Goal: Task Accomplishment & Management: Manage account settings

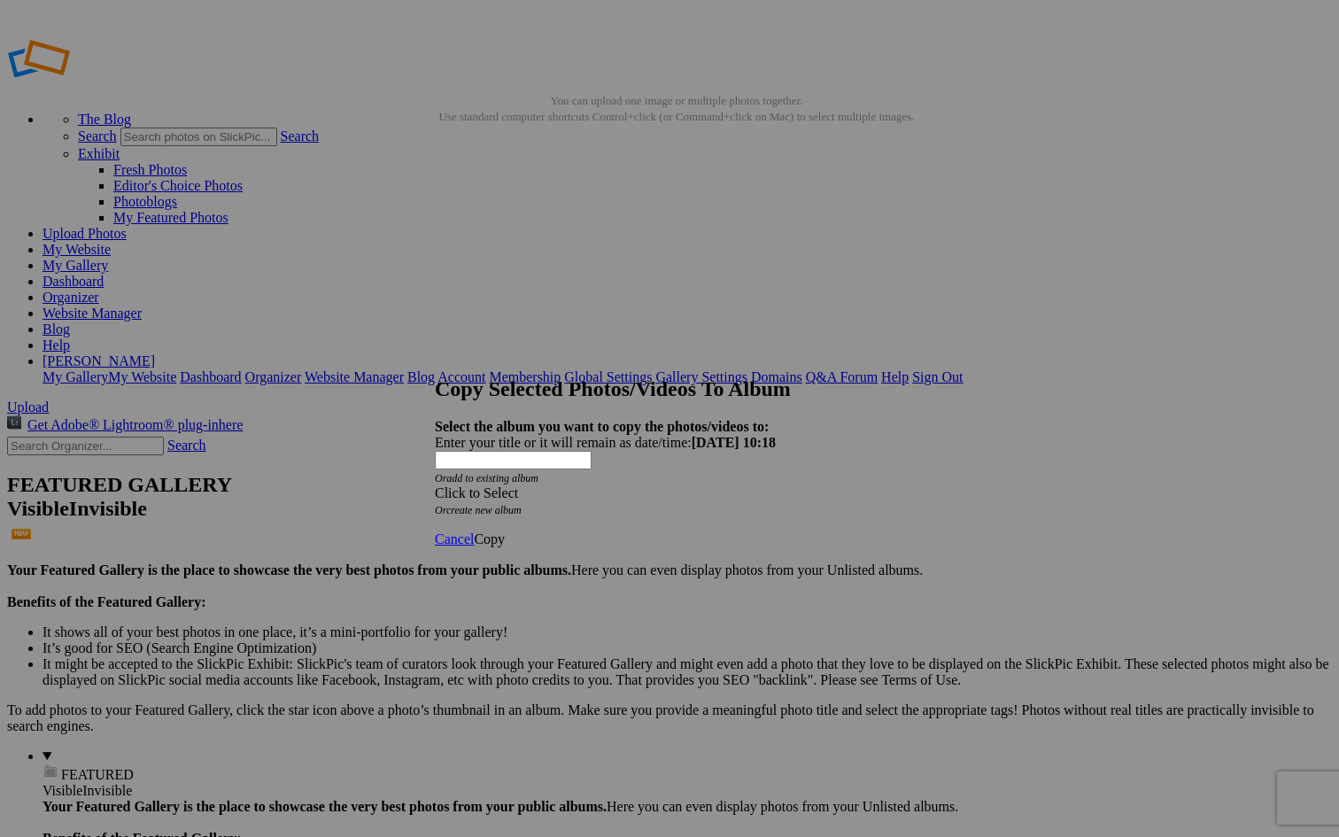
click at [746, 485] on div "Click to Select" at bounding box center [669, 493] width 469 height 16
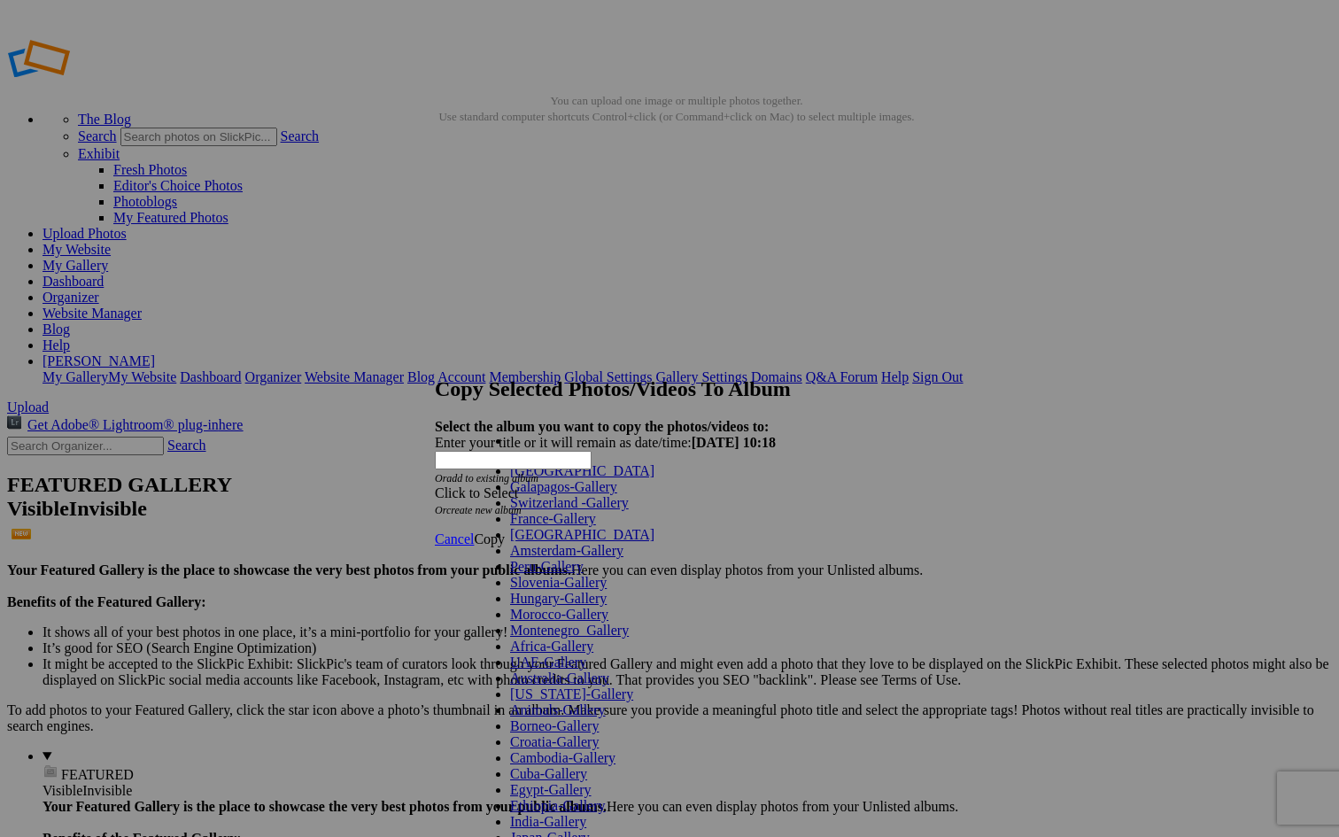
scroll to position [604, 0]
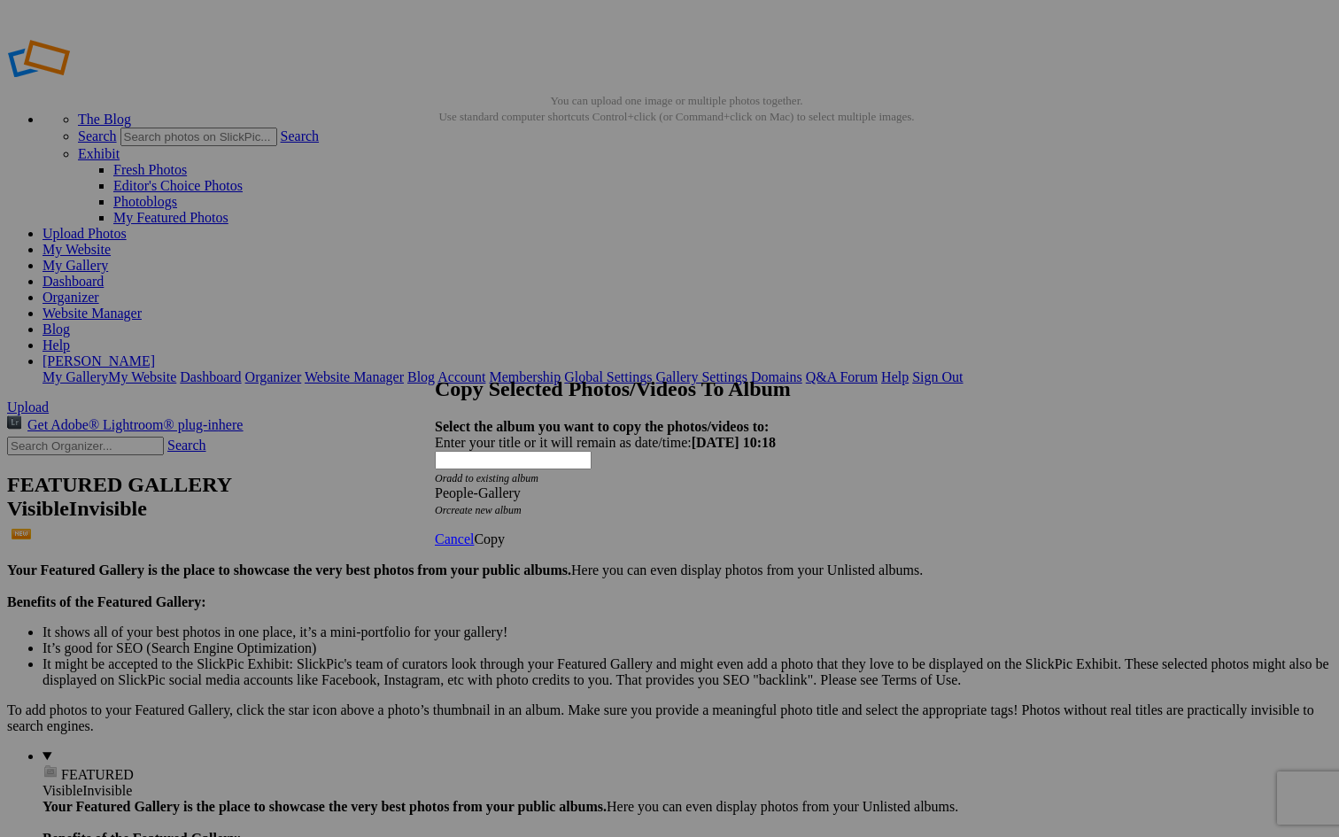
click at [505, 531] on span "Copy" at bounding box center [489, 538] width 31 height 15
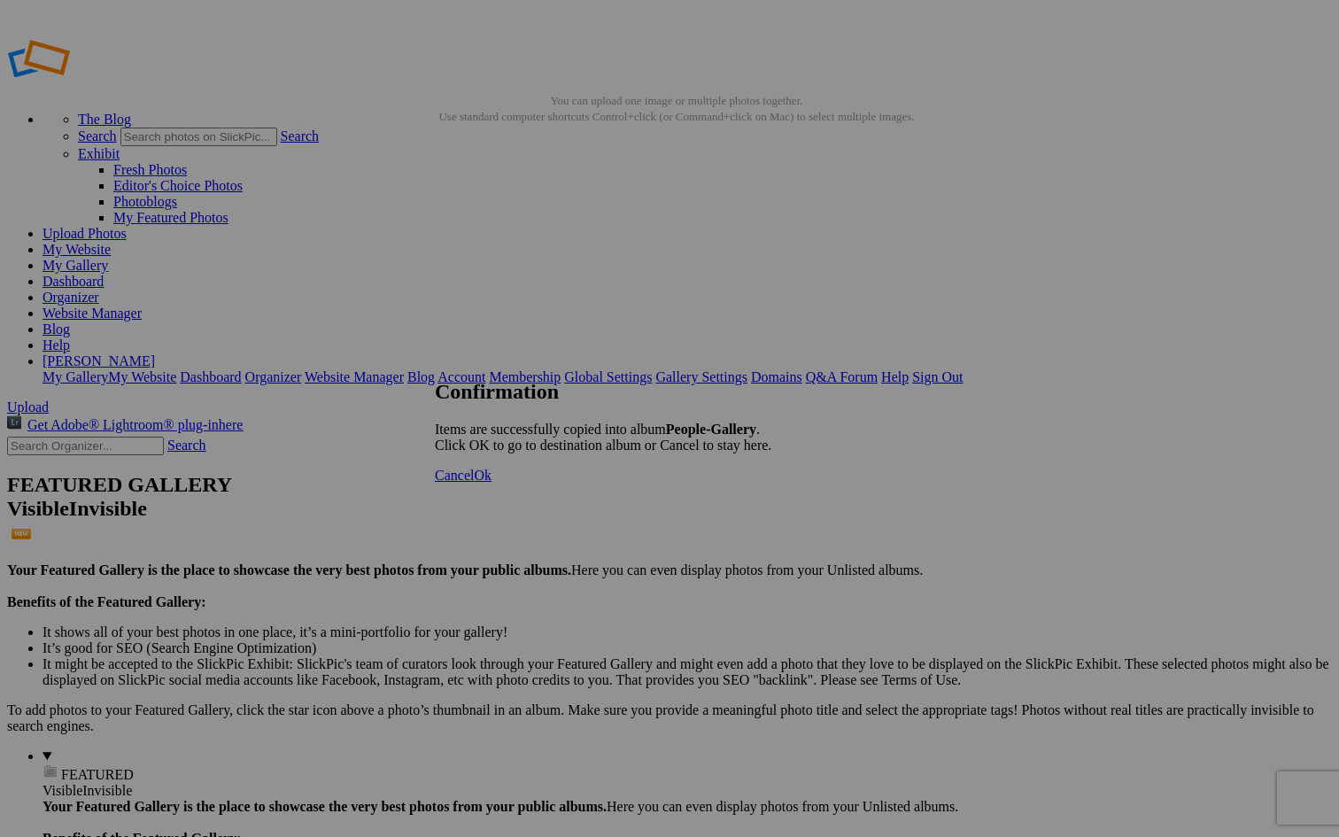
click at [474, 483] on span "Cancel" at bounding box center [454, 475] width 39 height 15
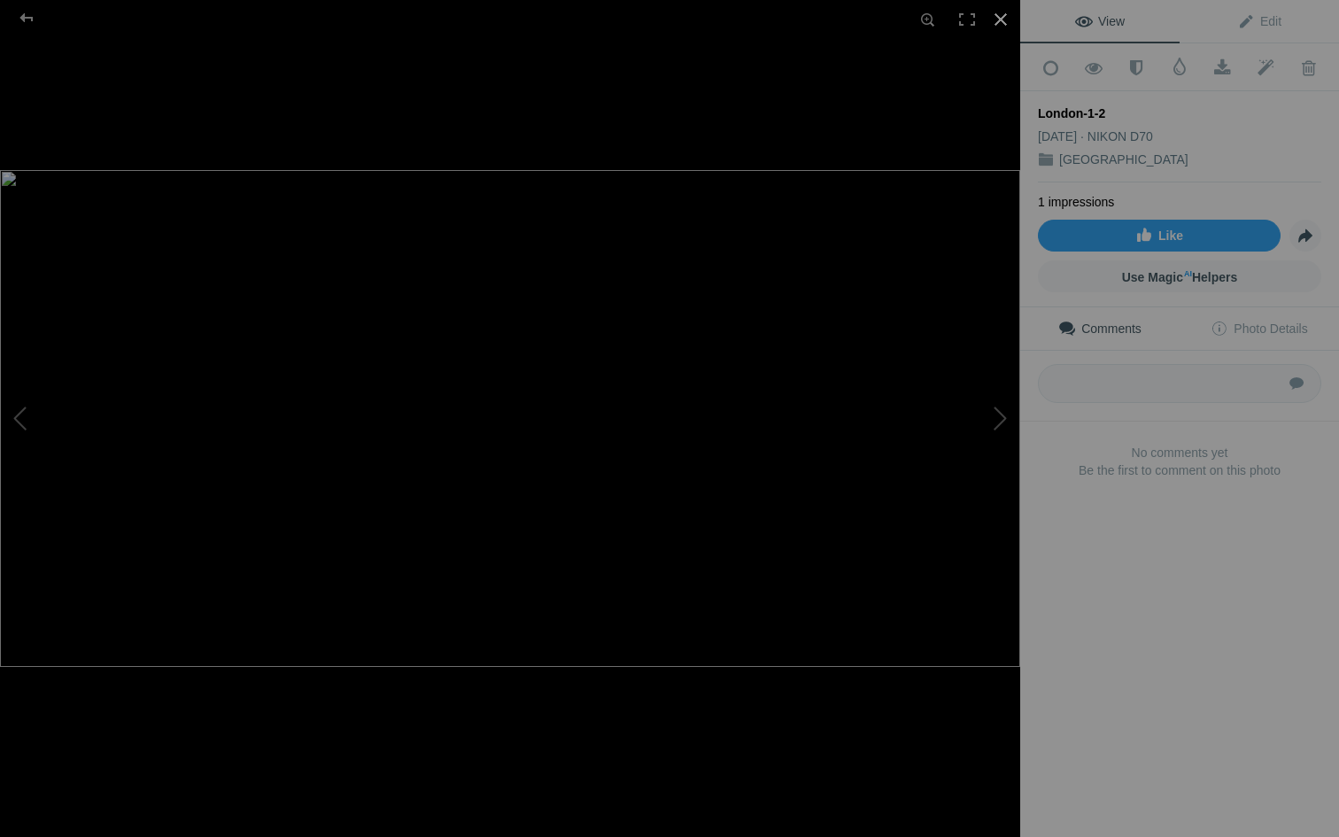
click at [1003, 13] on div at bounding box center [1000, 19] width 39 height 39
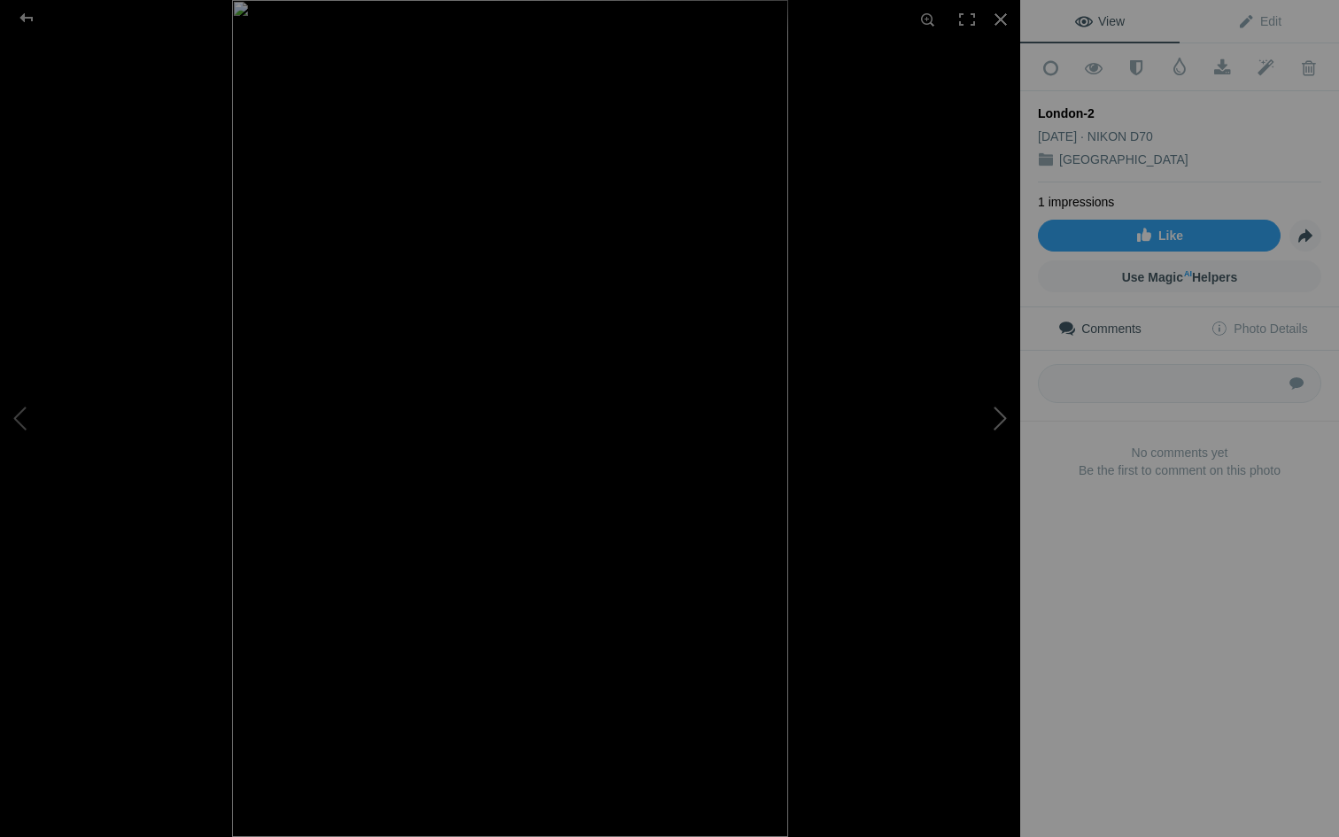
click at [995, 417] on button at bounding box center [953, 417] width 133 height 301
click at [995, 415] on button at bounding box center [953, 417] width 133 height 301
click at [995, 414] on button at bounding box center [953, 417] width 133 height 301
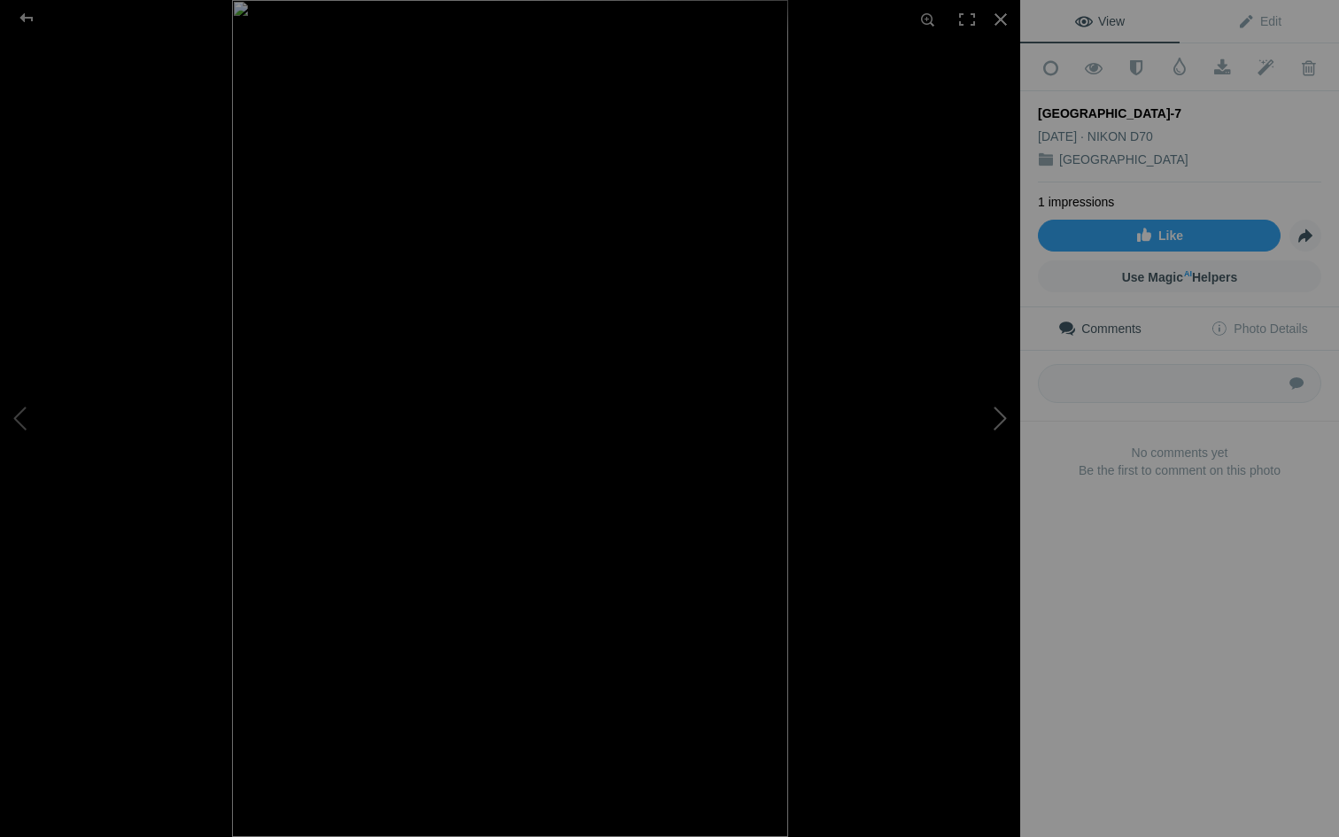
click at [995, 414] on button at bounding box center [953, 417] width 133 height 301
click at [1001, 419] on button at bounding box center [953, 417] width 133 height 301
click at [997, 21] on div at bounding box center [1000, 19] width 39 height 39
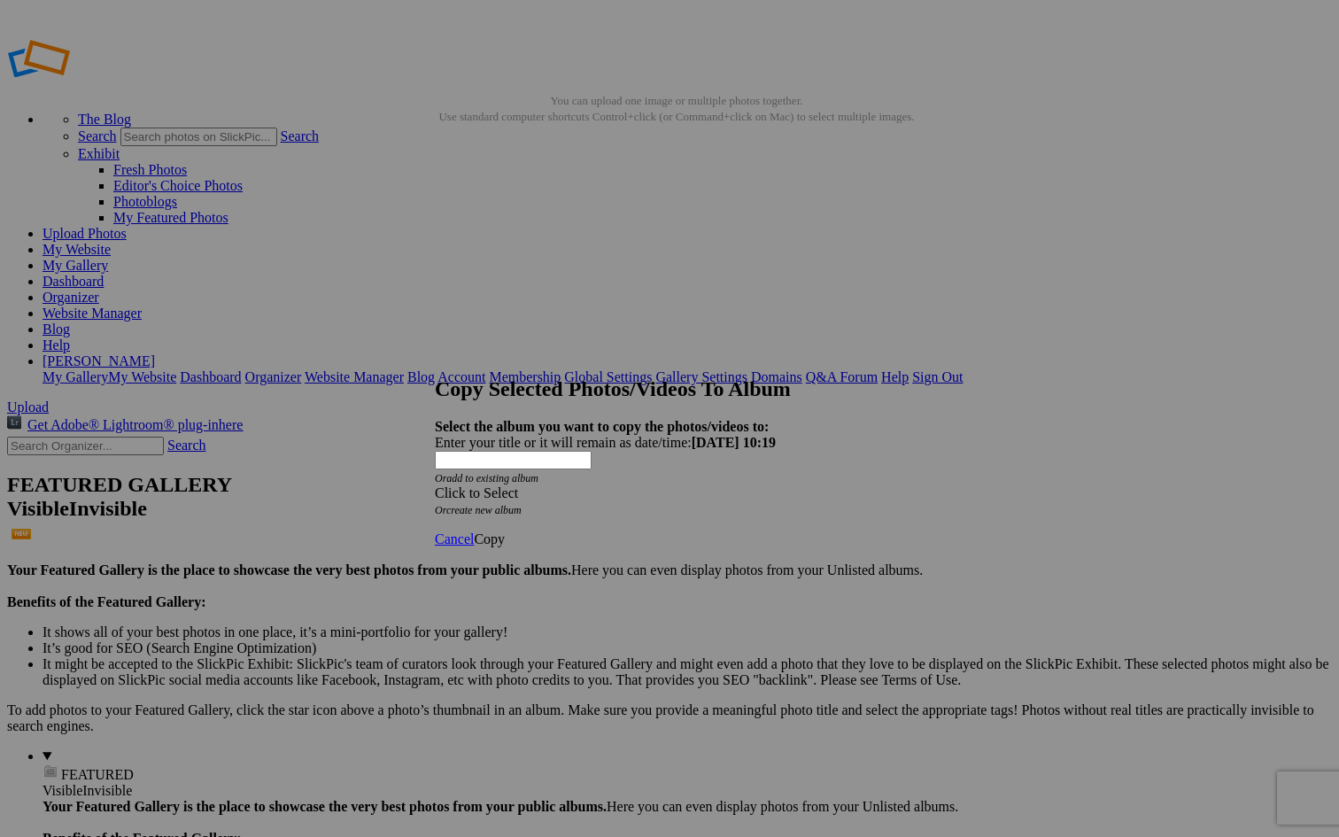
click at [608, 485] on div "Click to Select" at bounding box center [669, 493] width 469 height 16
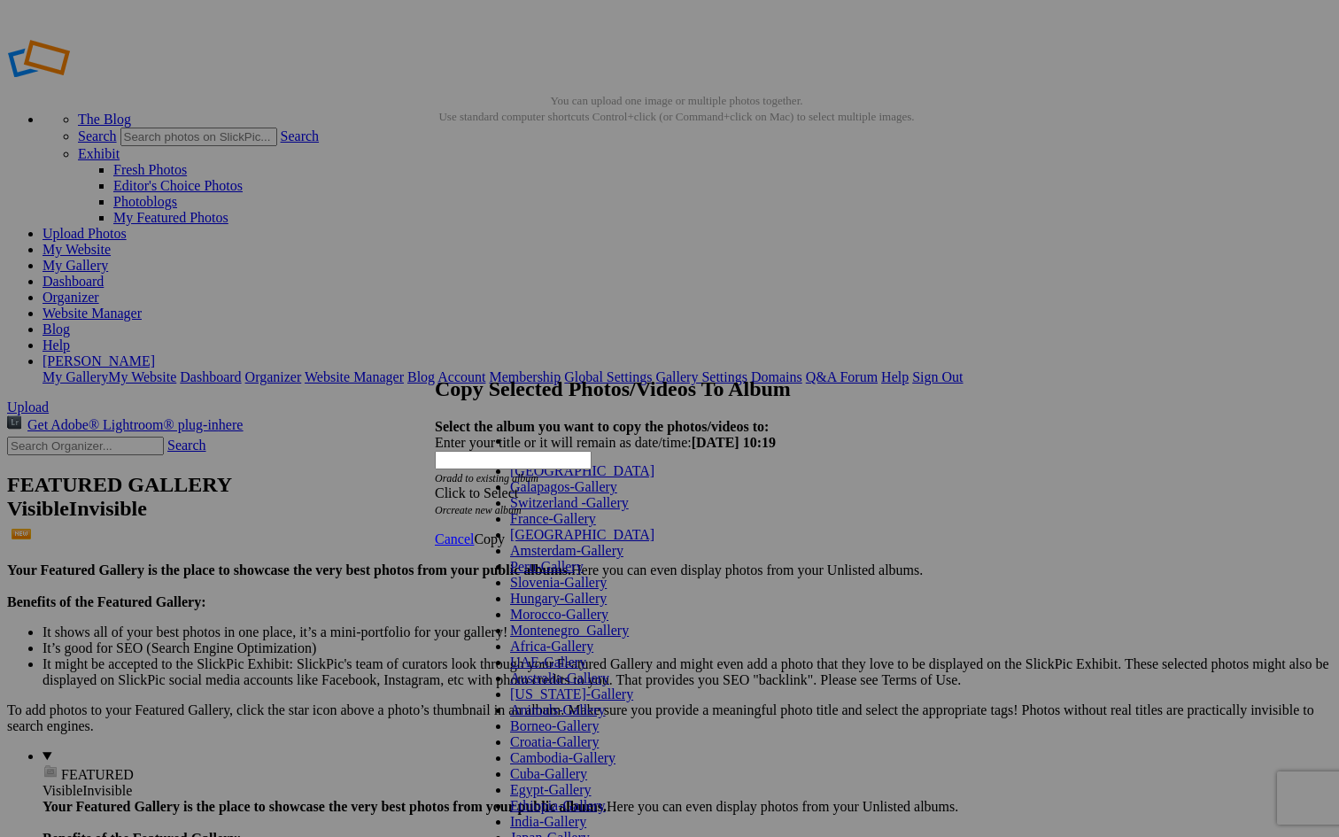
scroll to position [613, 0]
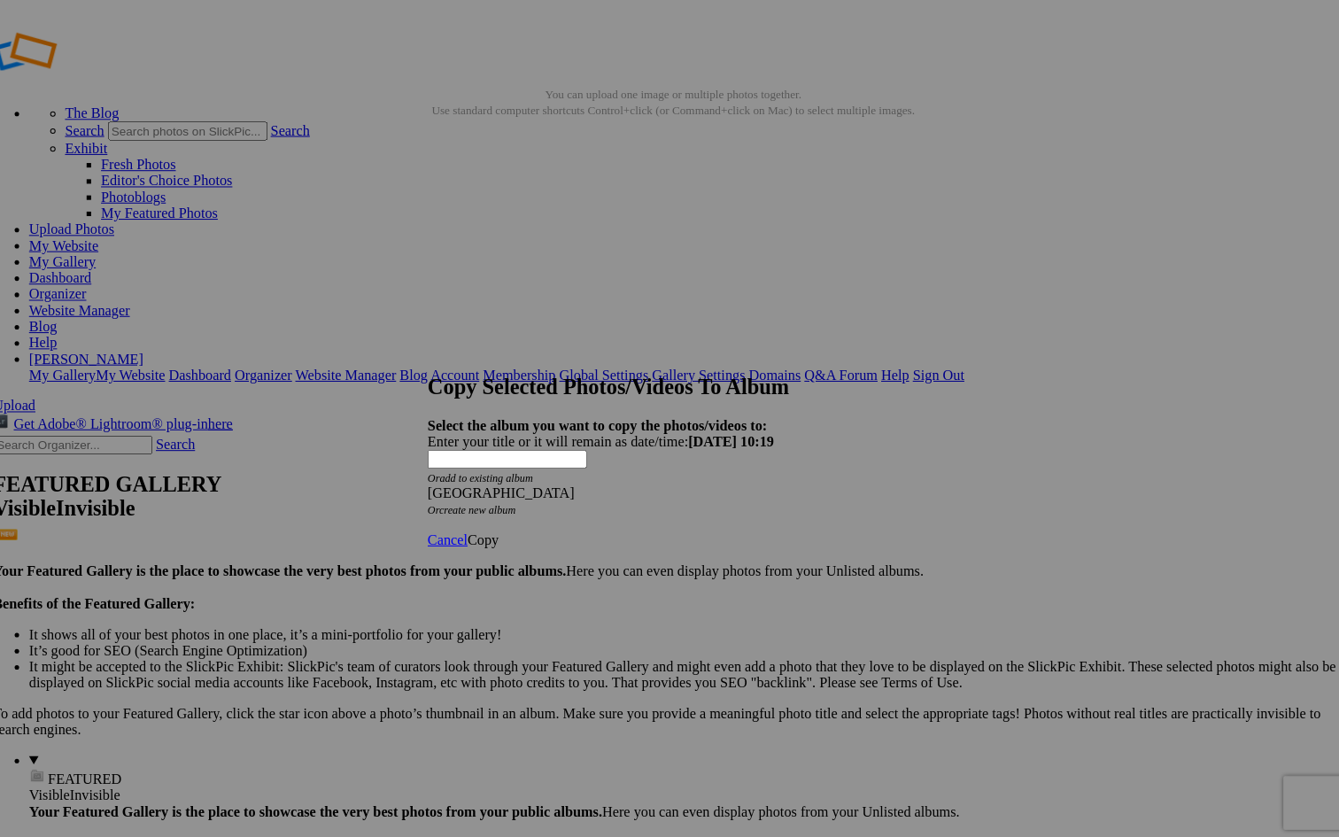
click at [505, 531] on span "Copy" at bounding box center [489, 538] width 31 height 15
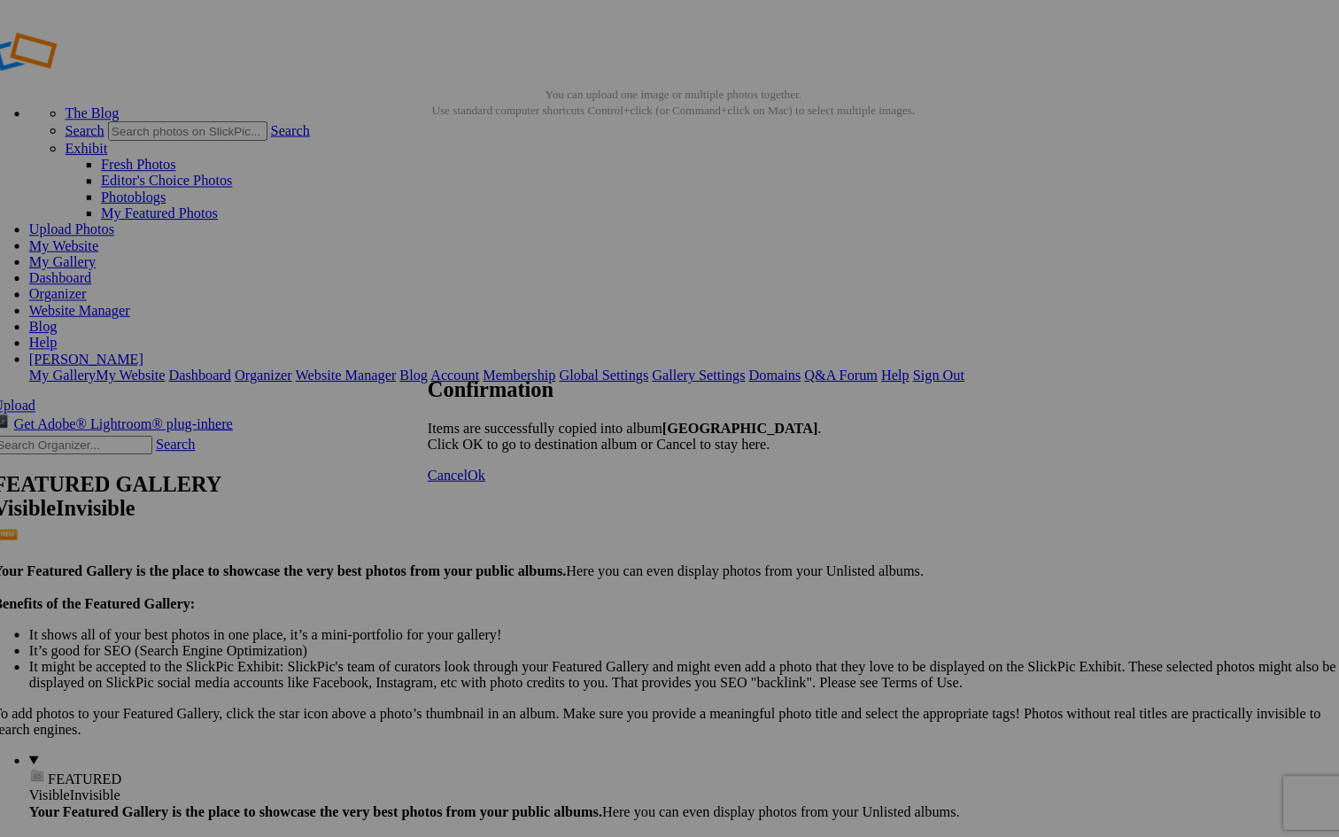
click at [474, 483] on span "Cancel" at bounding box center [454, 475] width 39 height 15
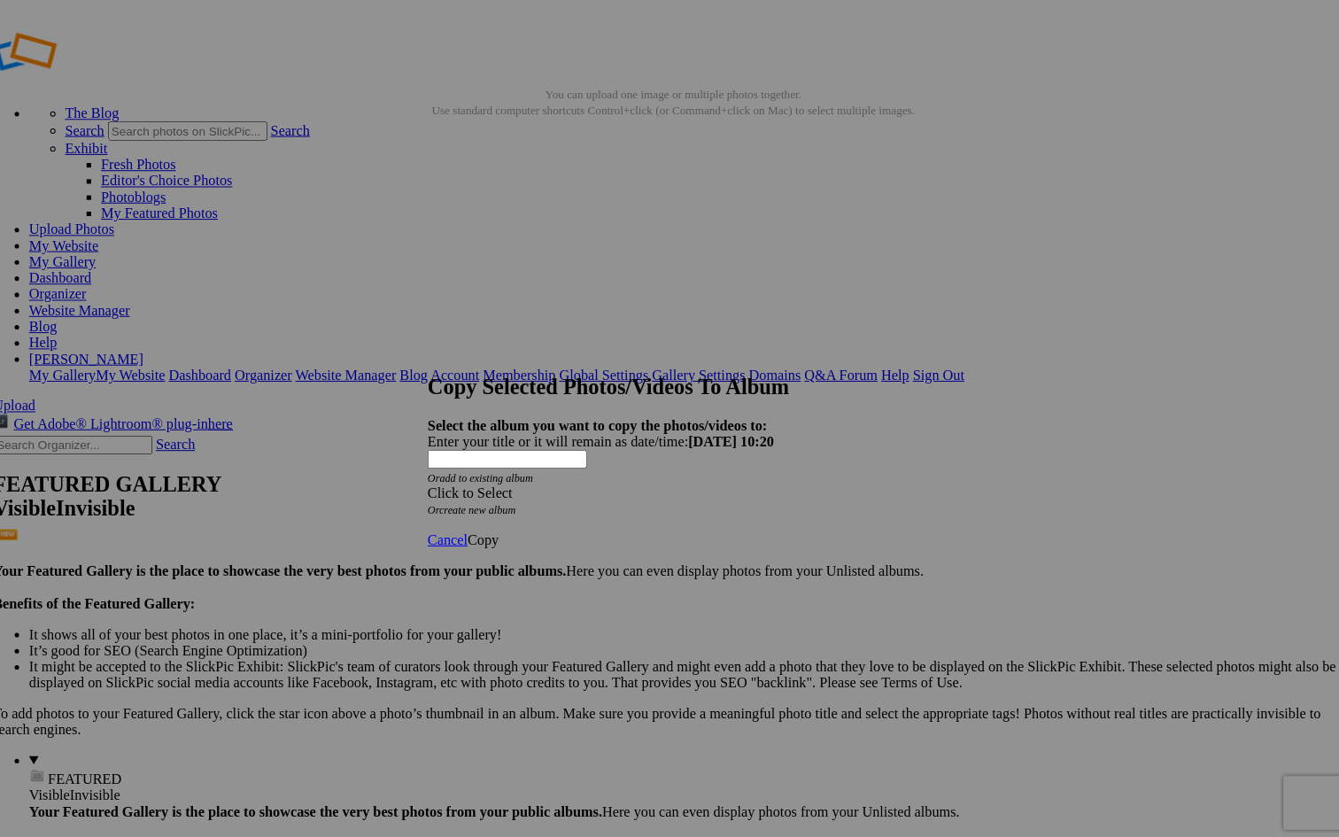
click at [662, 485] on div "Click to Select" at bounding box center [669, 493] width 469 height 16
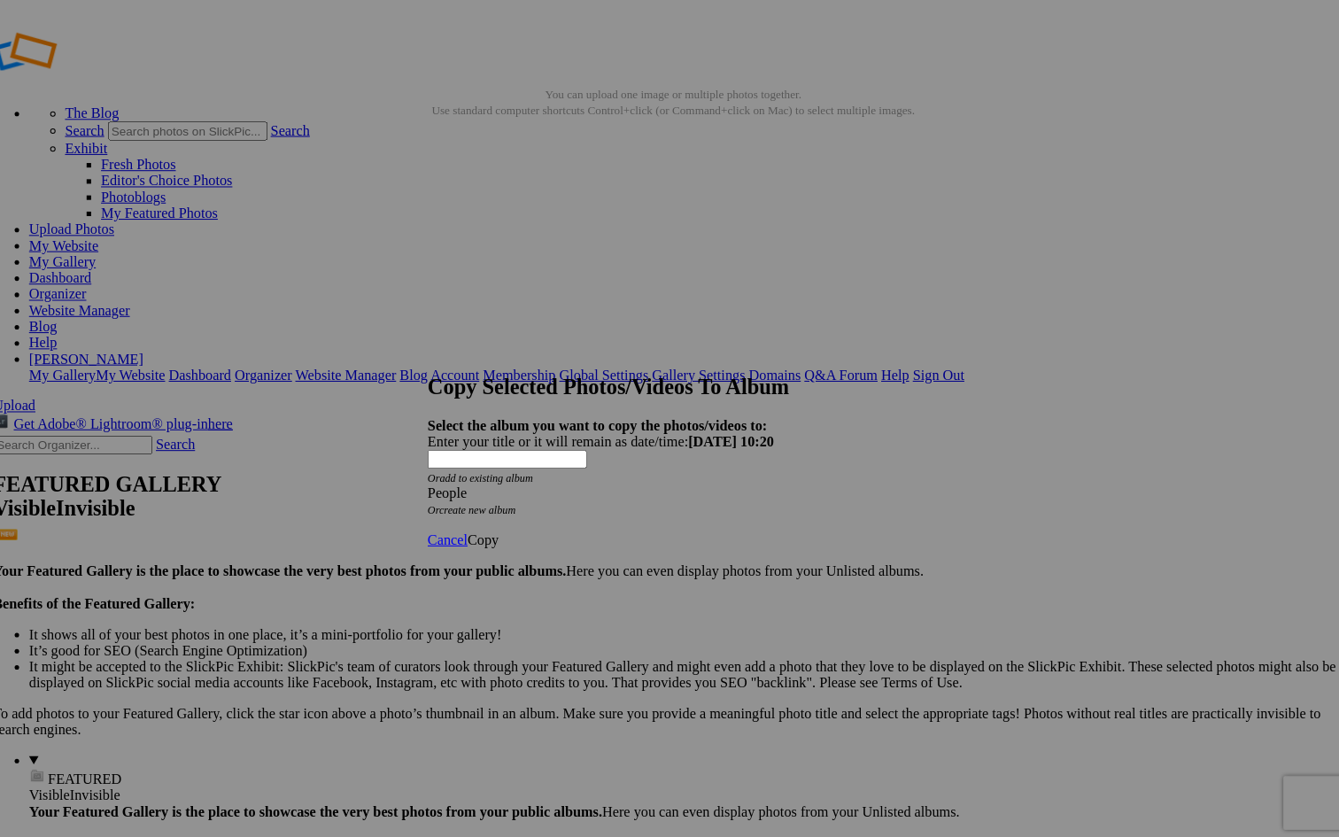
click at [505, 531] on span "Copy" at bounding box center [489, 538] width 31 height 15
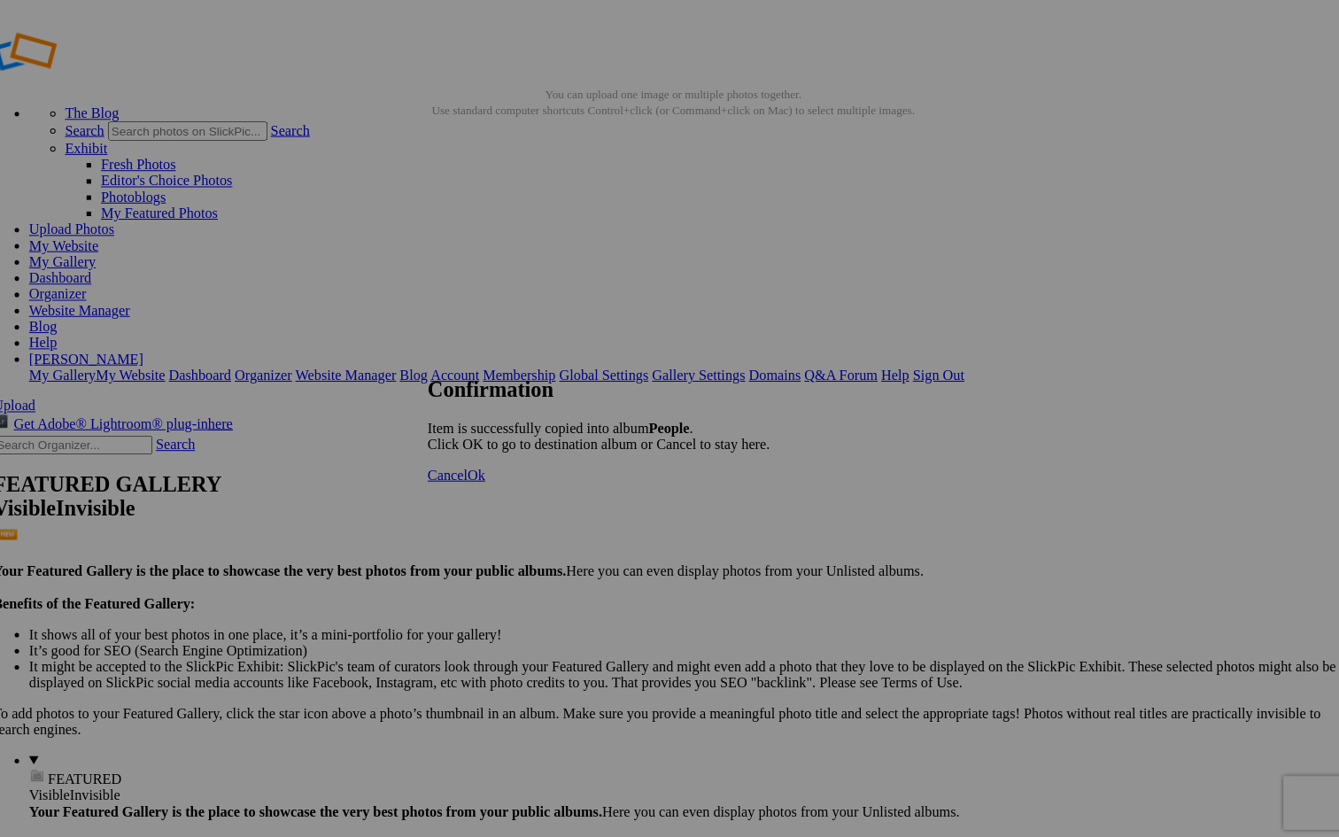
click at [771, 479] on div "Cancel Ok" at bounding box center [603, 476] width 337 height 16
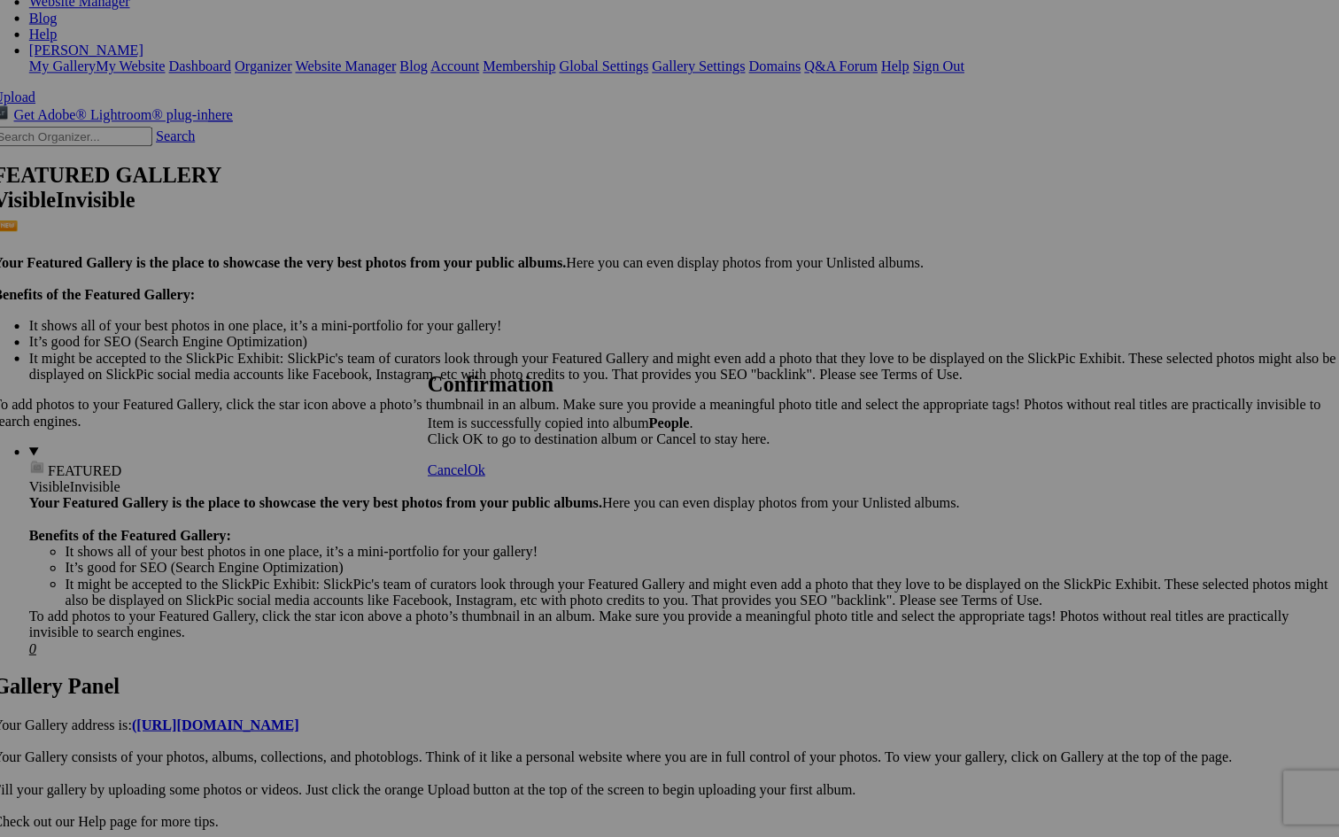
scroll to position [680, 0]
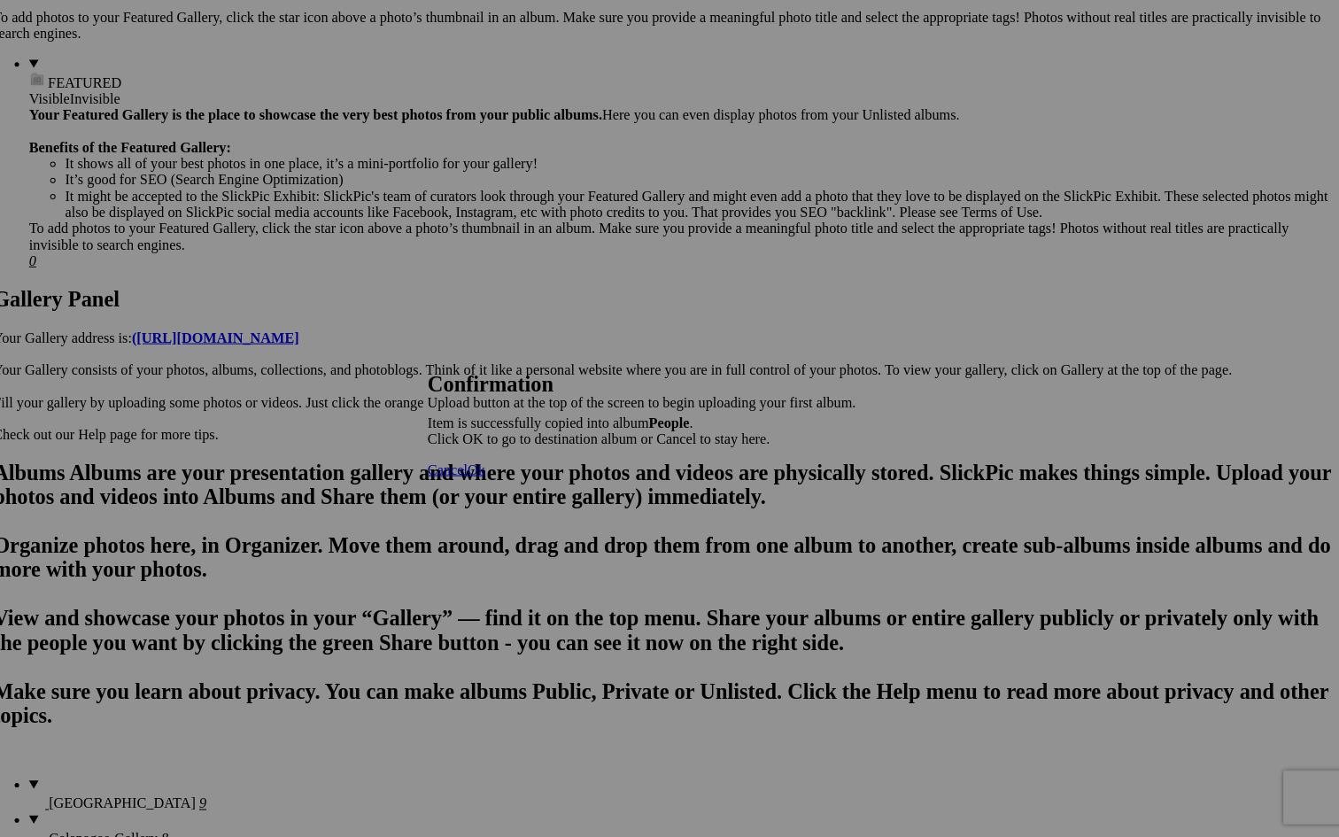
click at [474, 482] on span "Cancel" at bounding box center [454, 475] width 39 height 15
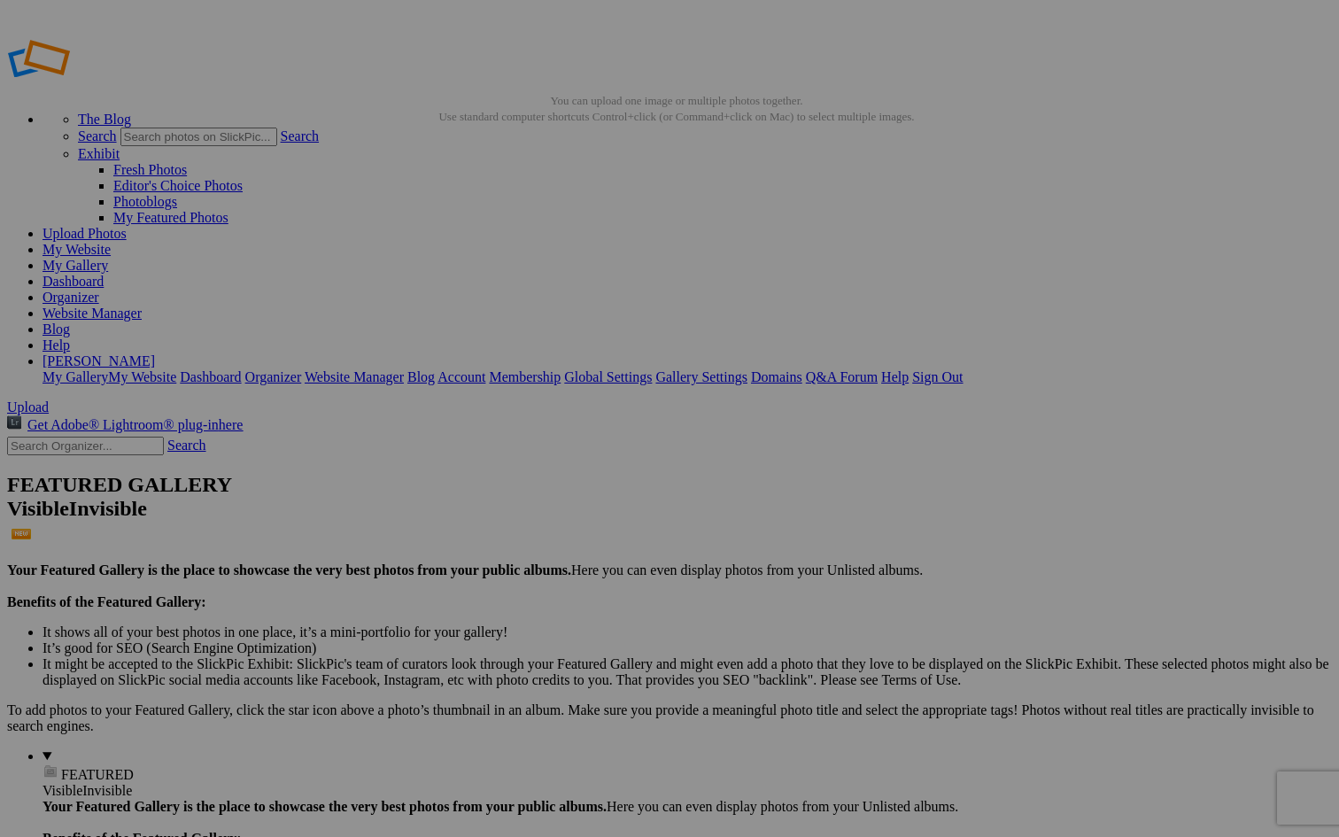
click at [552, 538] on span "Yes" at bounding box center [541, 534] width 20 height 15
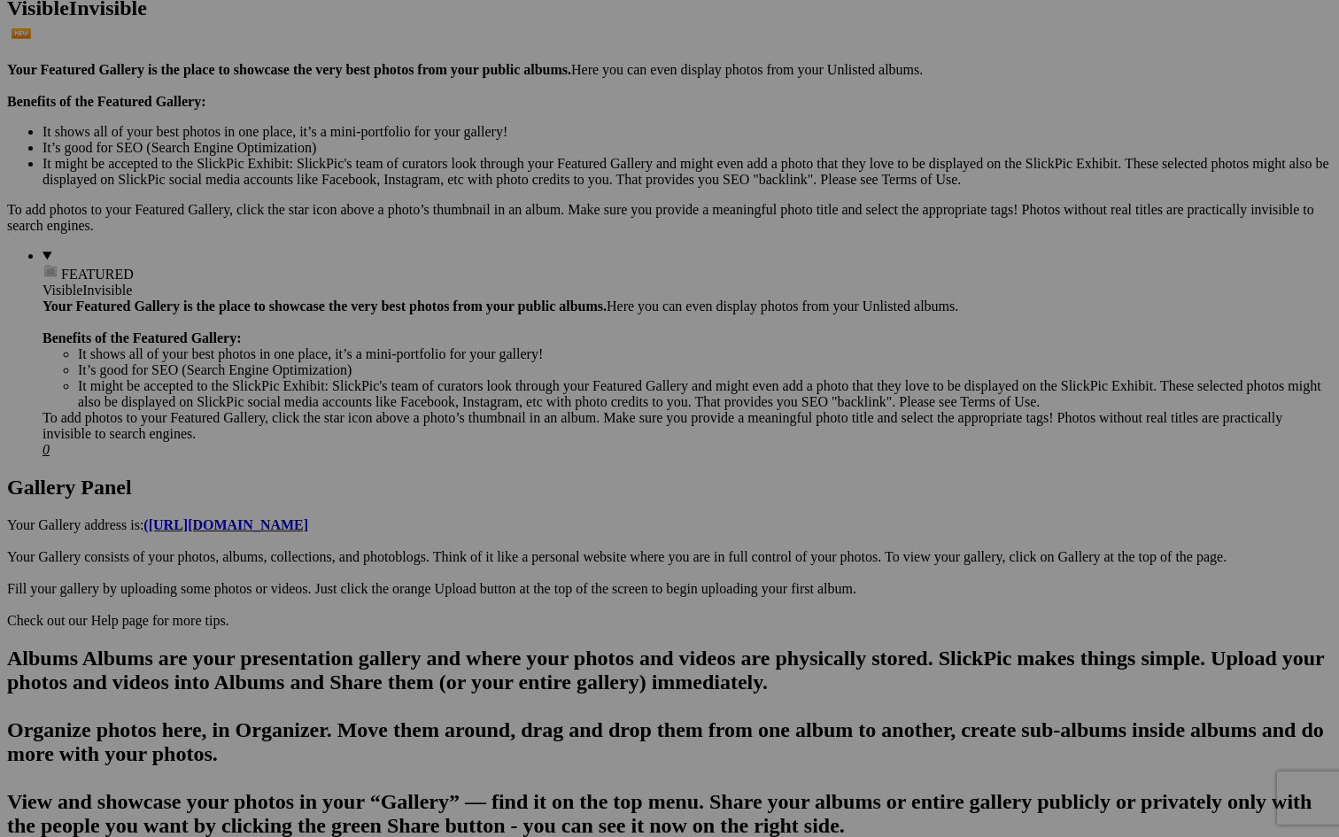
scroll to position [554, 0]
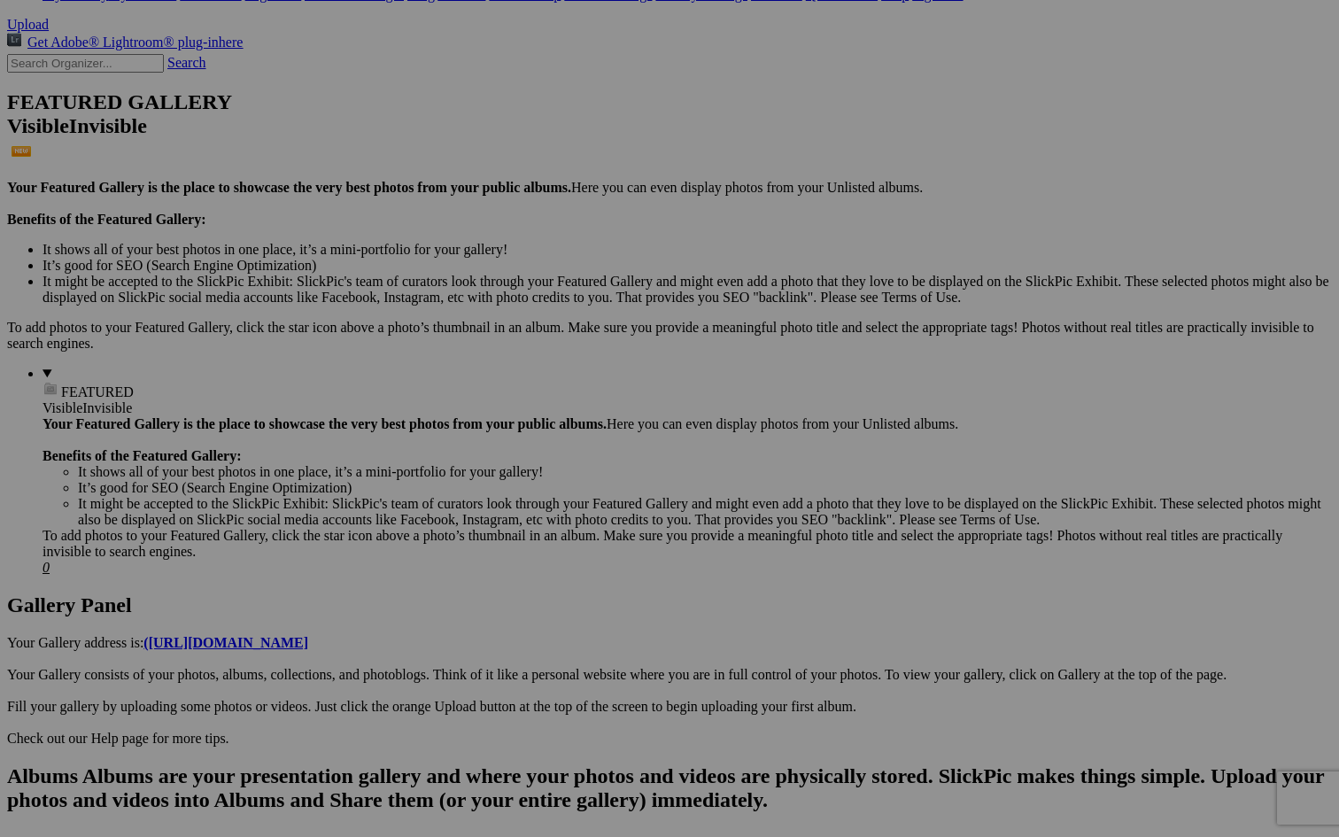
scroll to position [385, 0]
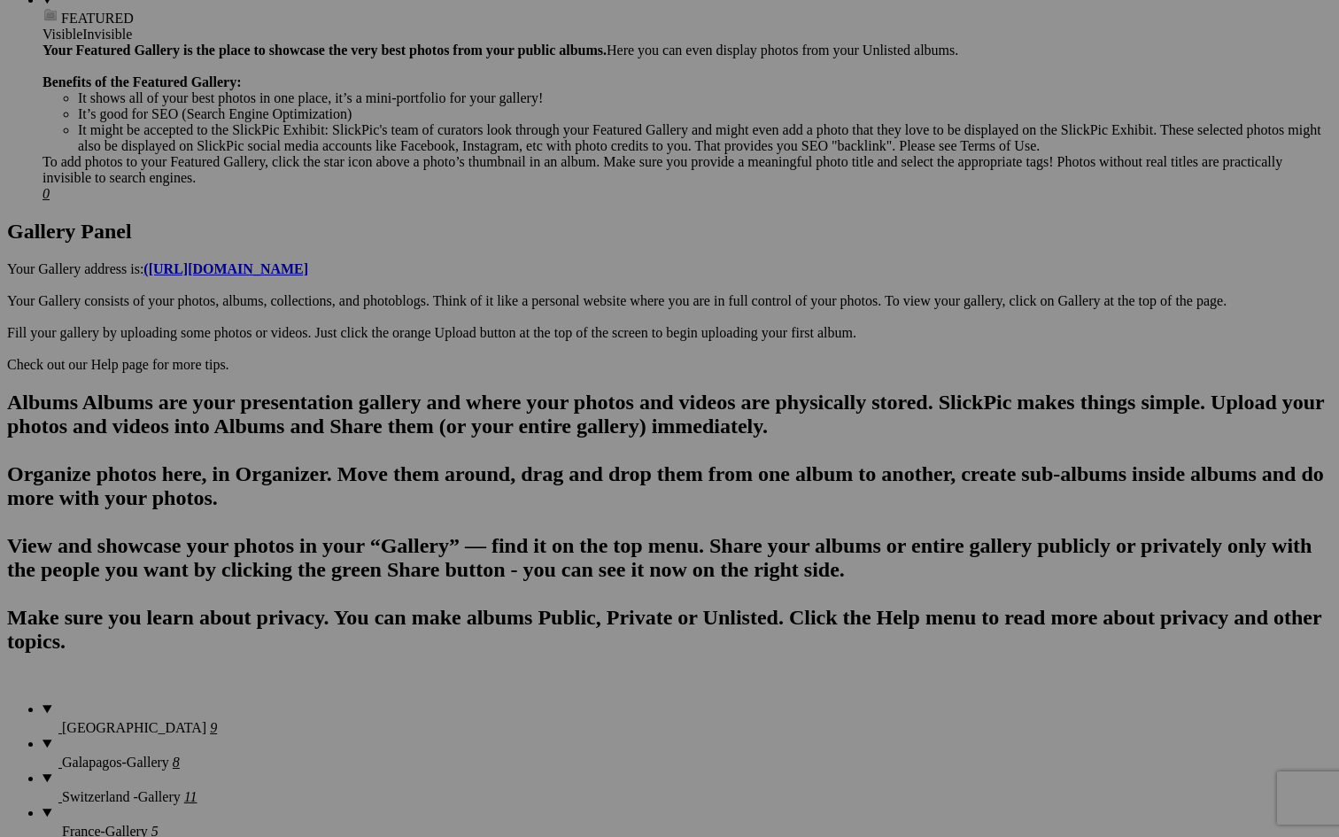
scroll to position [1660, 0]
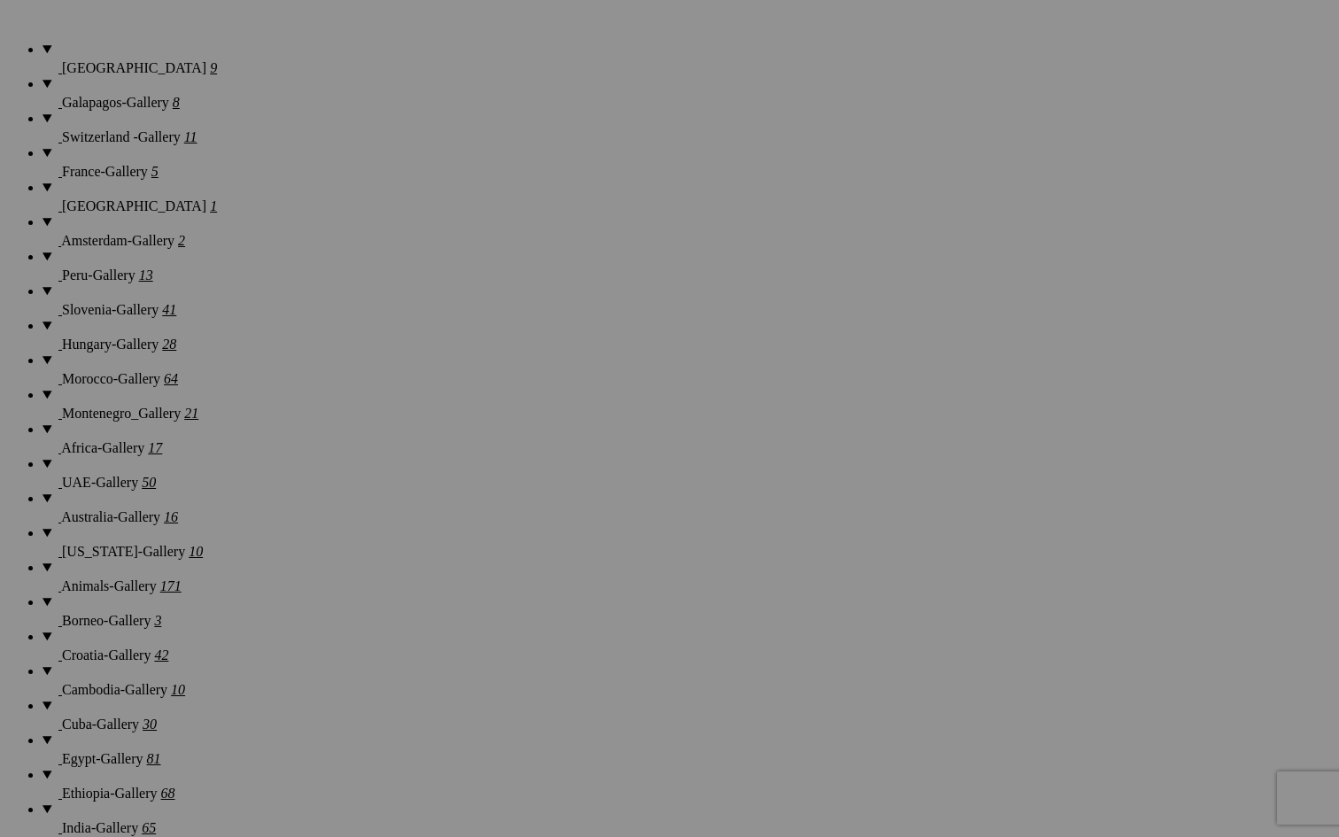
scroll to position [1406, 0]
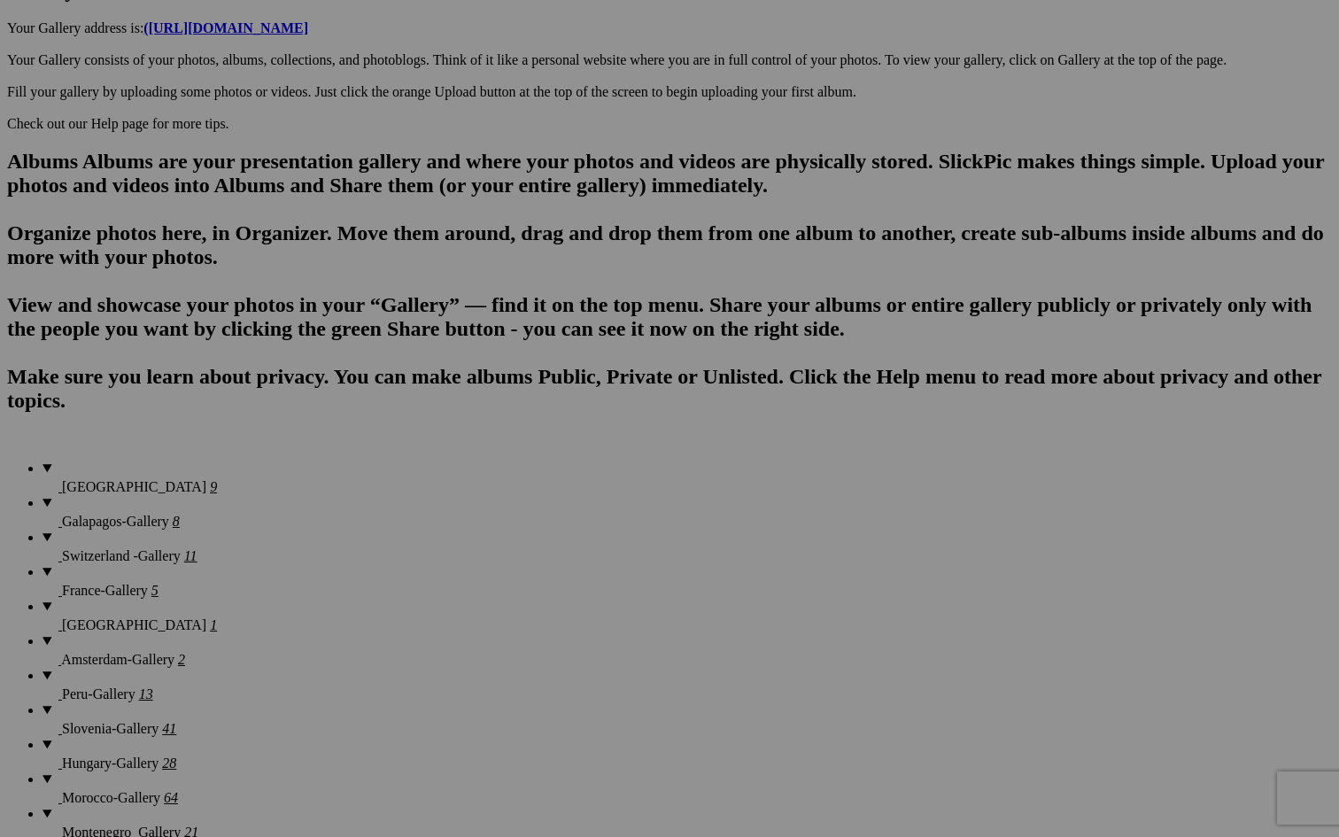
scroll to position [980, 0]
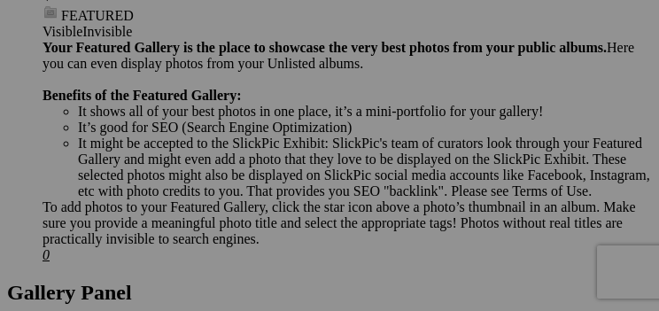
scroll to position [890, 0]
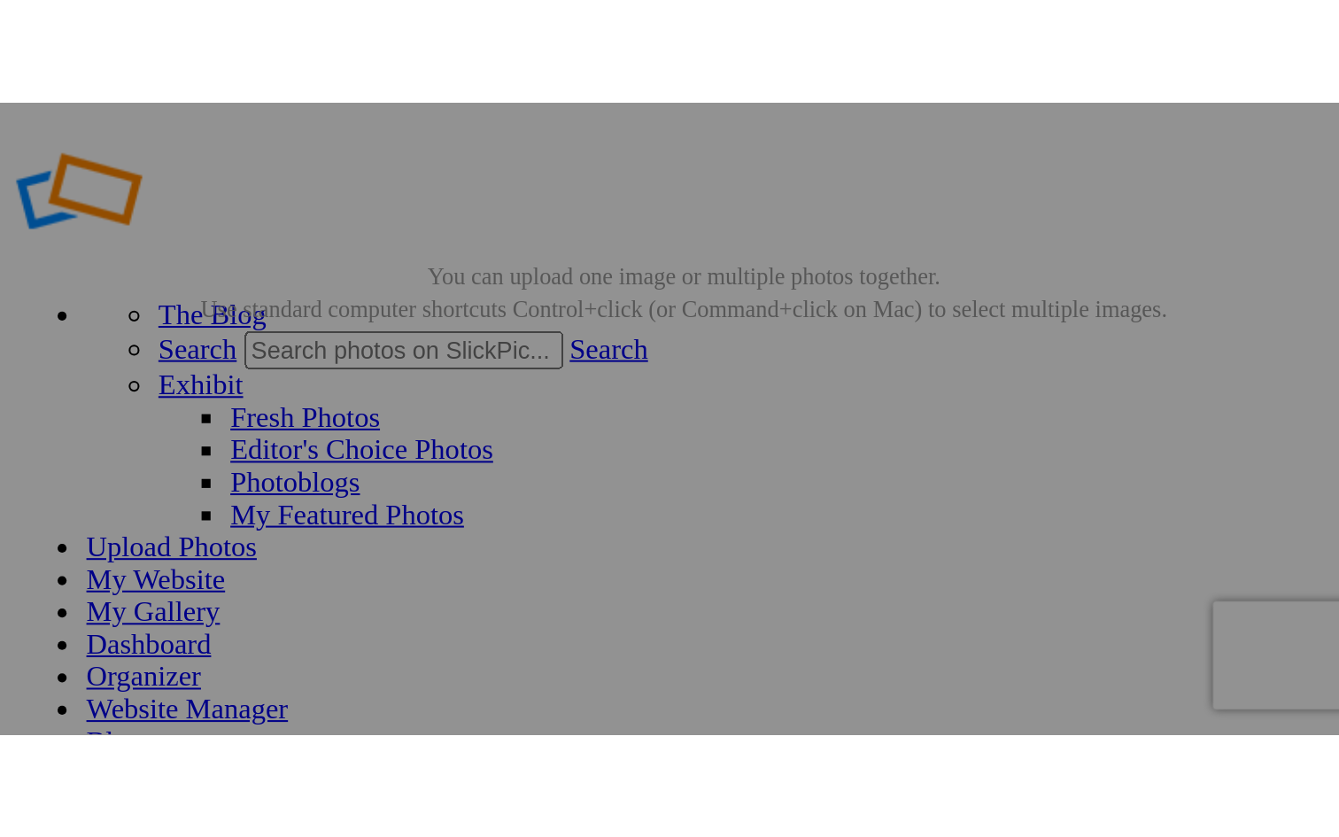
scroll to position [122, 0]
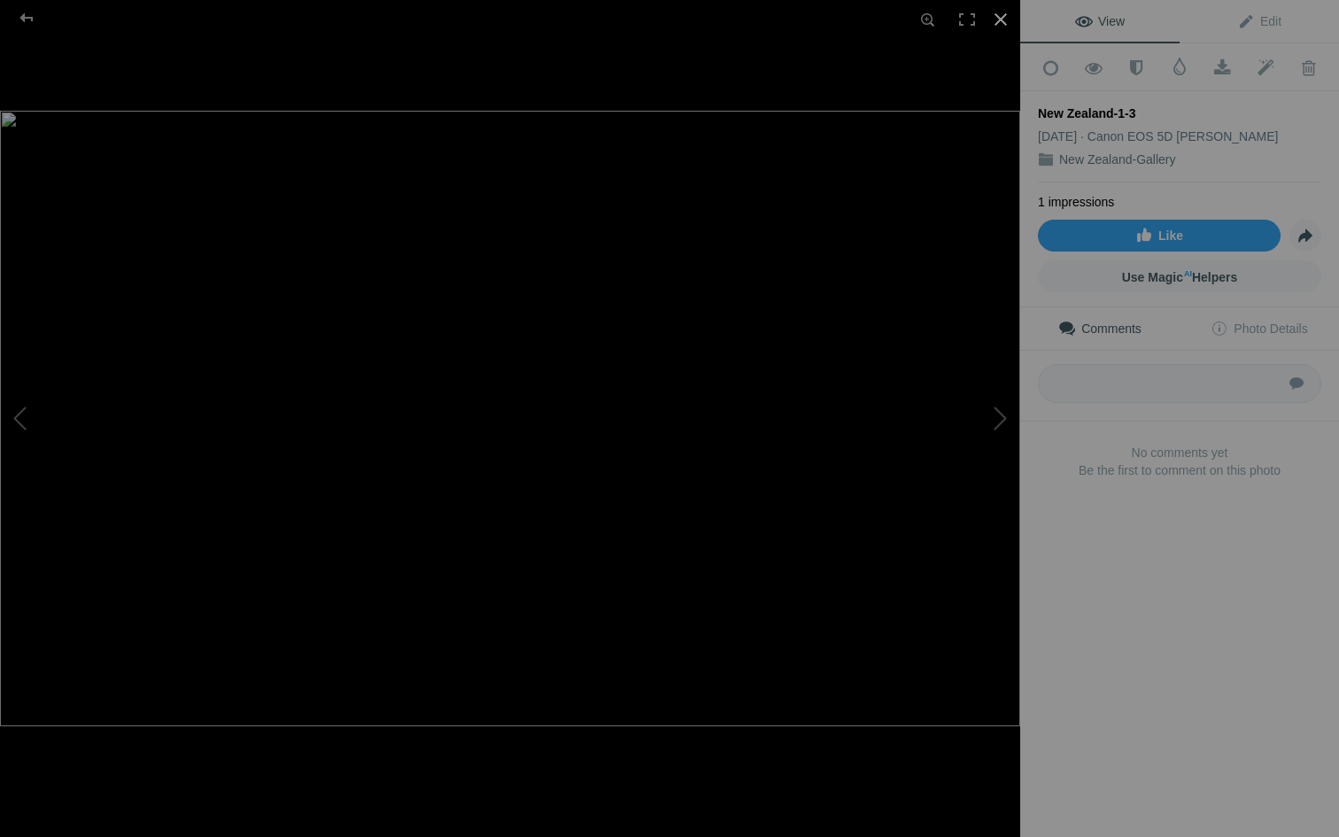
click at [1004, 18] on div at bounding box center [1000, 19] width 39 height 39
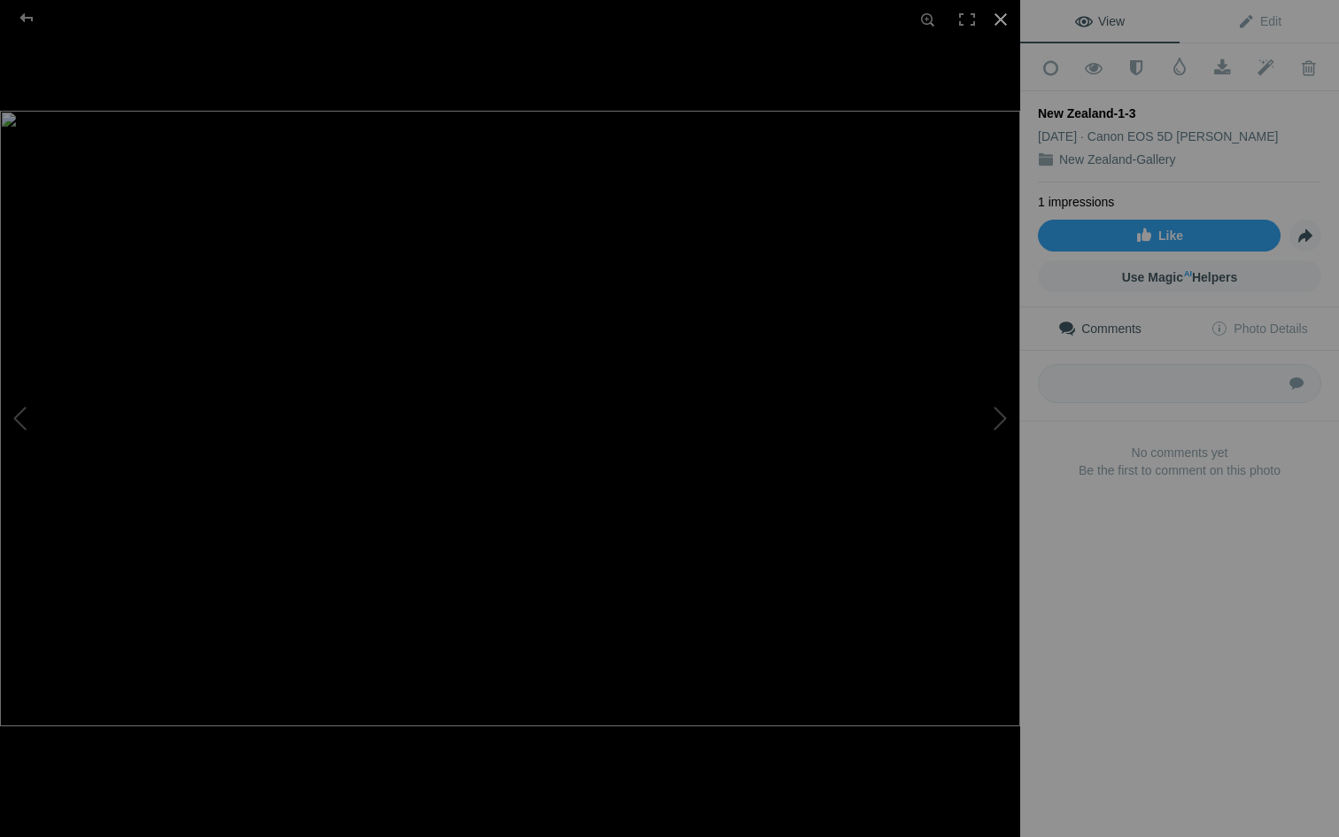
click at [997, 19] on div at bounding box center [1000, 19] width 39 height 39
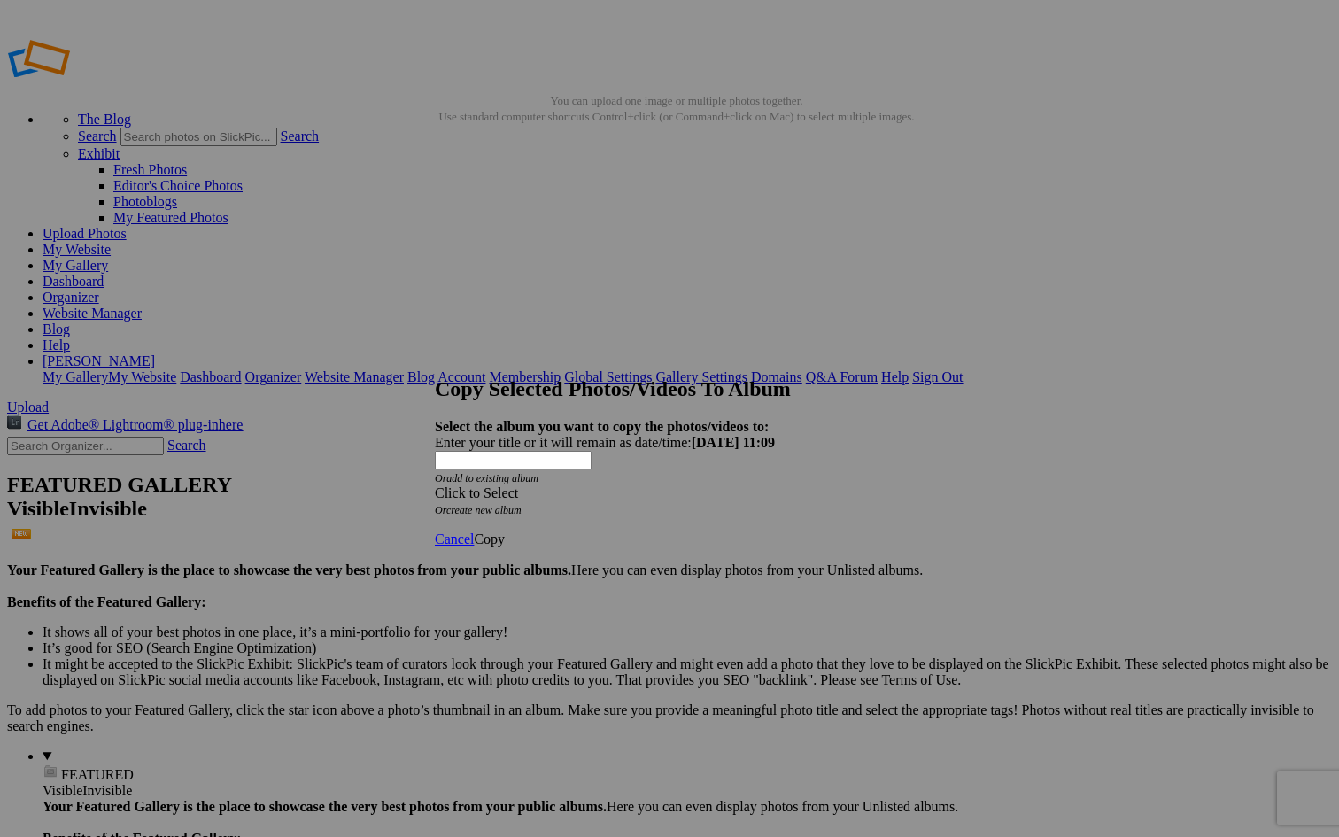
click at [645, 485] on div "Click to Select" at bounding box center [669, 493] width 469 height 16
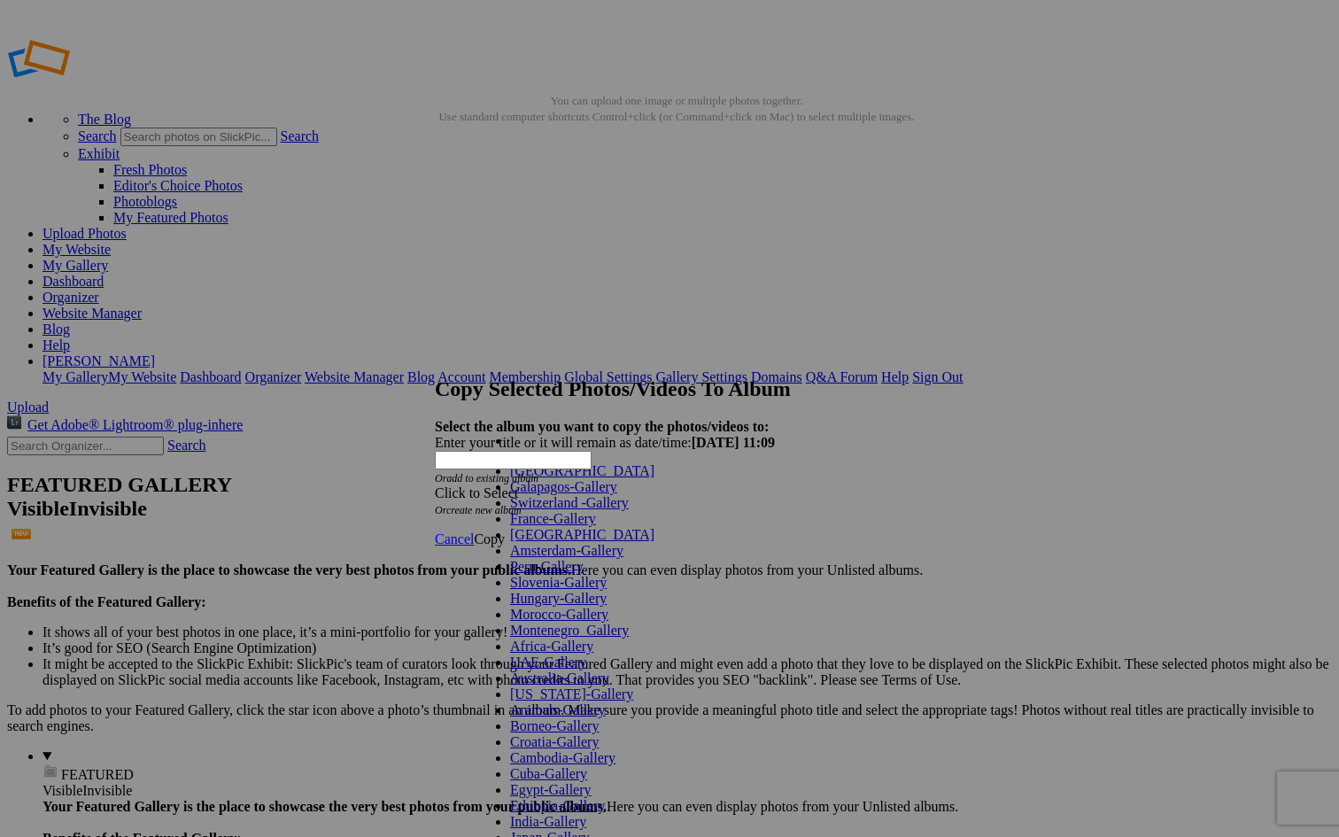
scroll to position [613, 0]
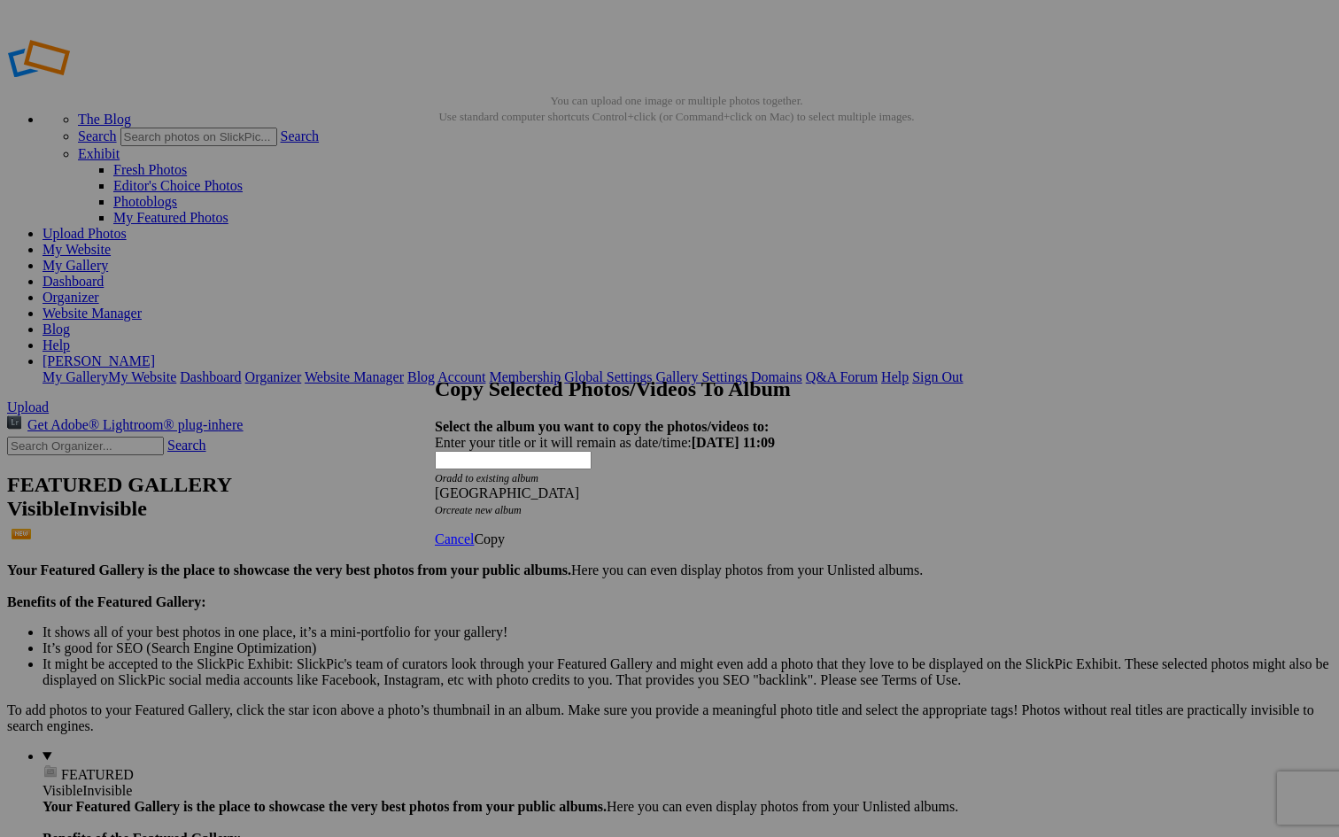
click at [505, 531] on span "Copy" at bounding box center [489, 538] width 31 height 15
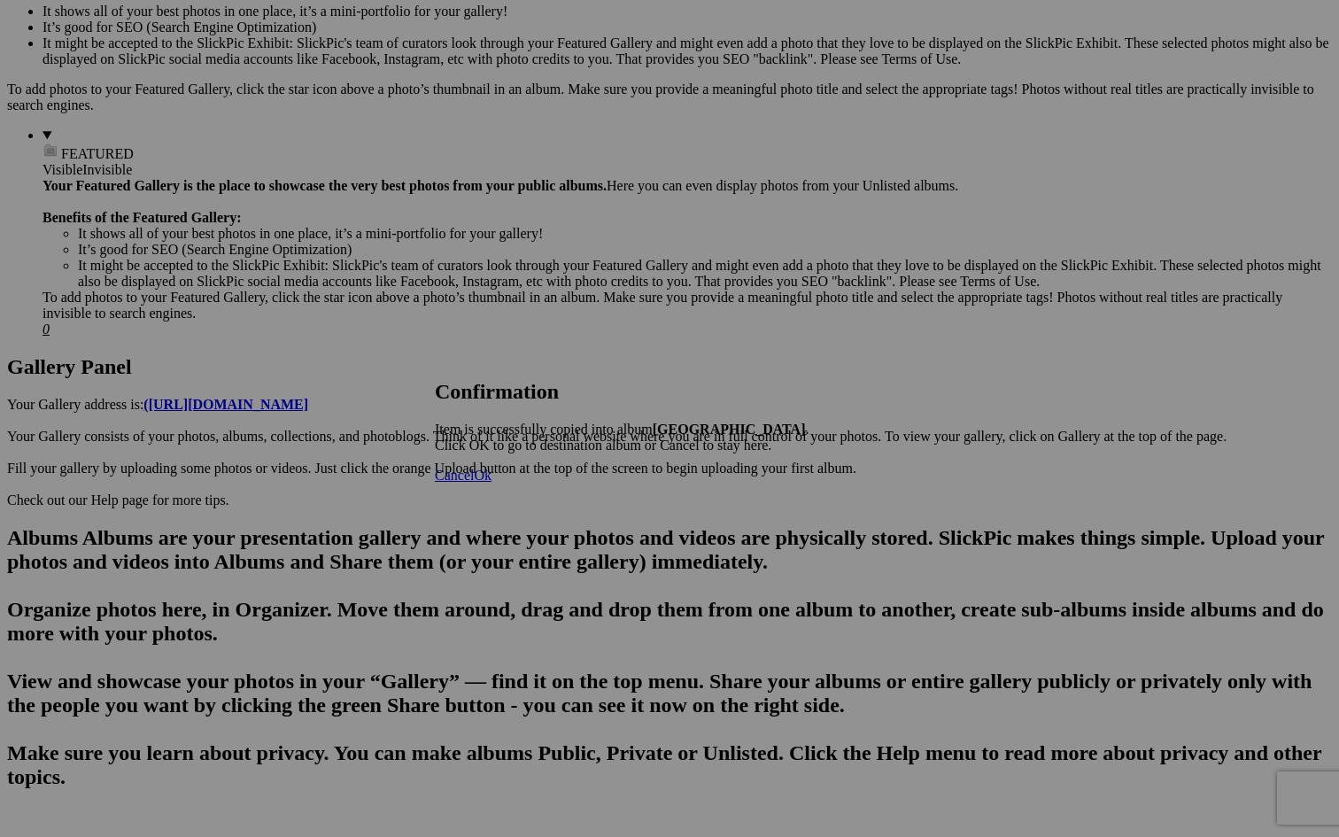
scroll to position [818, 0]
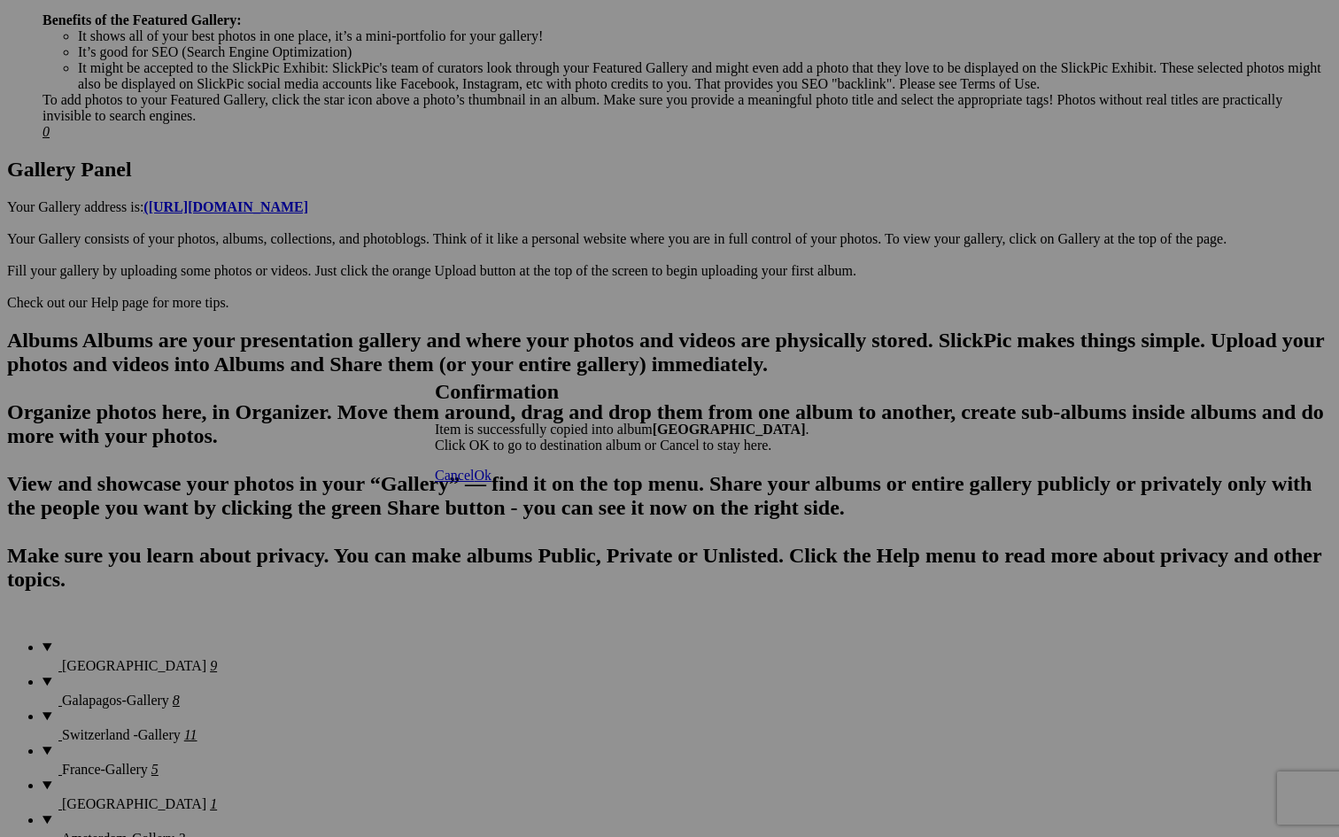
click at [474, 483] on span "Cancel" at bounding box center [454, 475] width 39 height 15
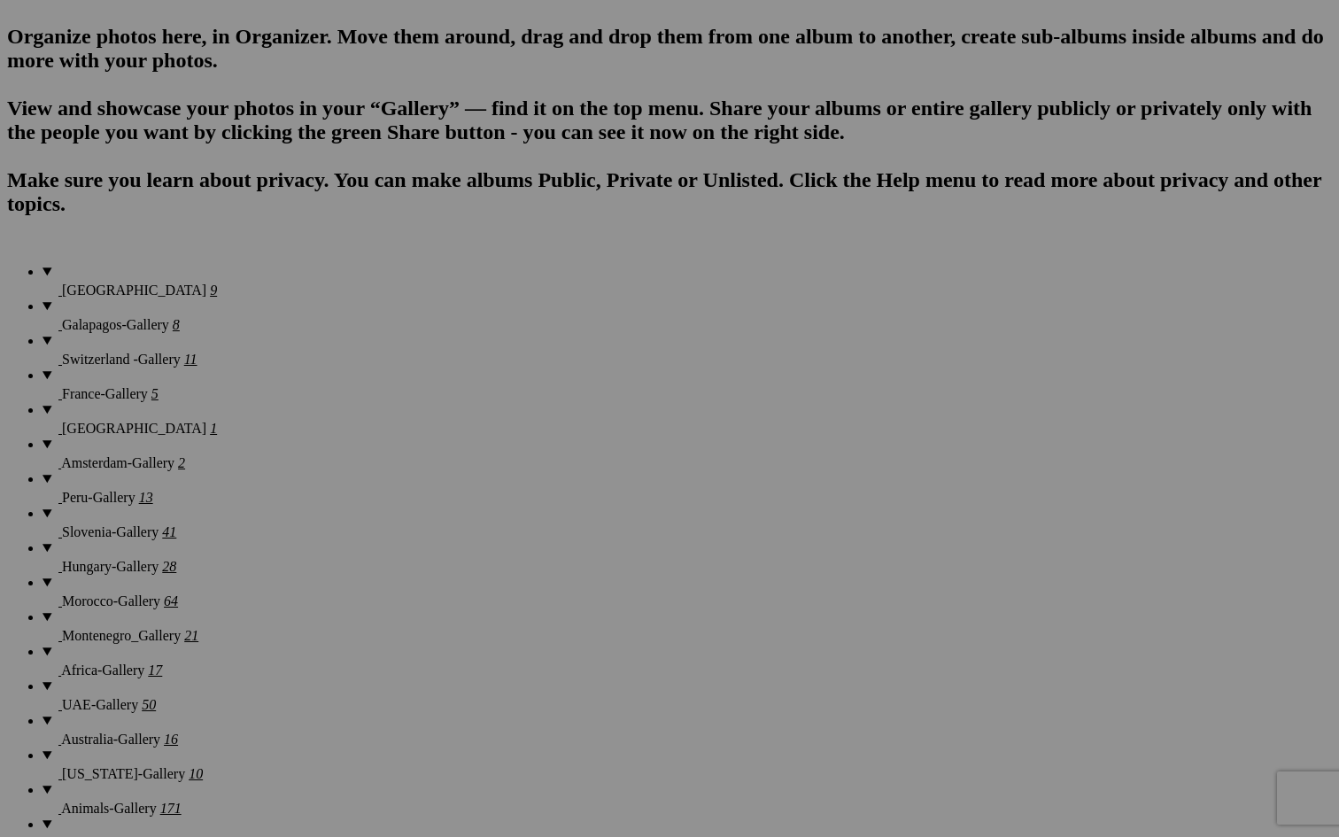
scroll to position [1198, 0]
